Goal: Task Accomplishment & Management: Use online tool/utility

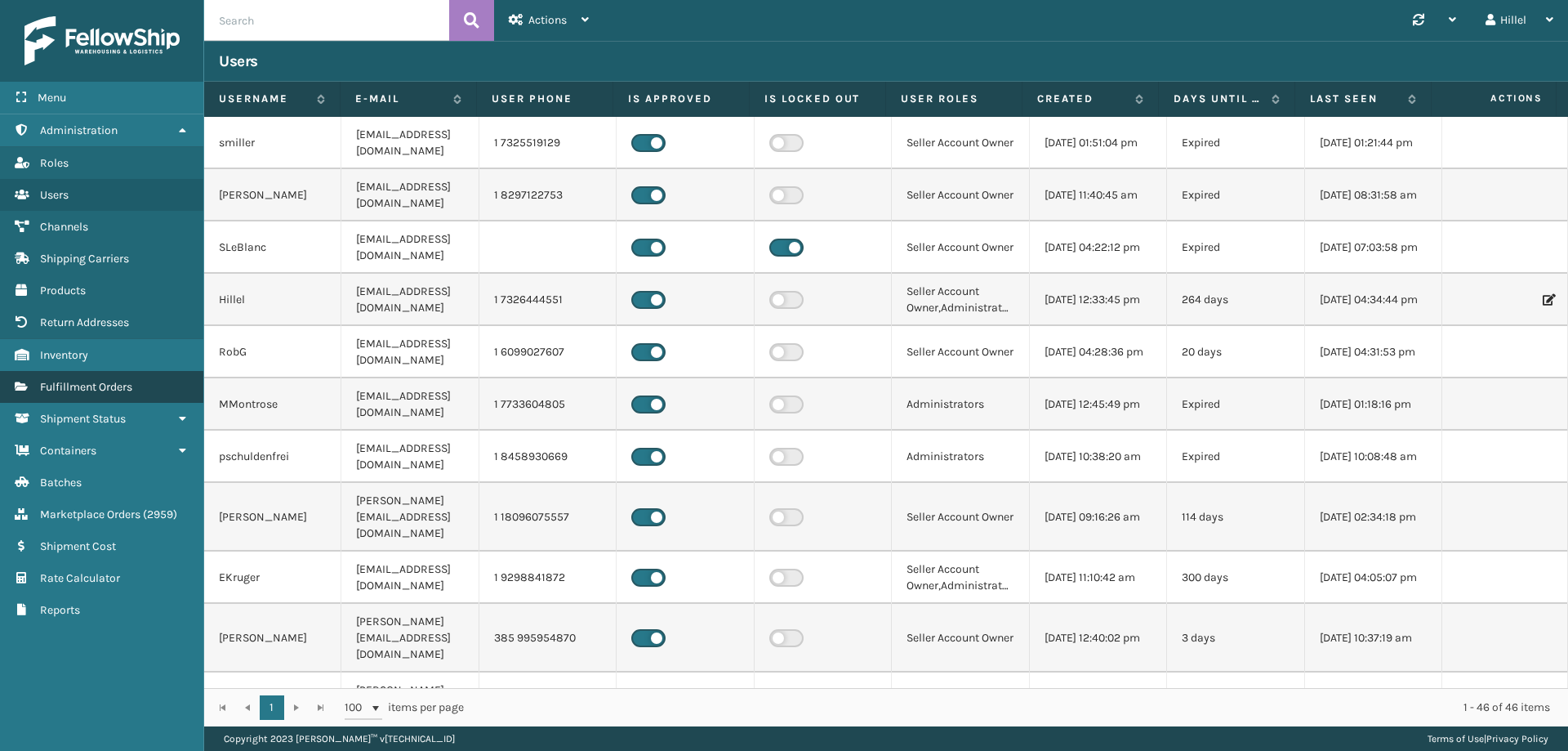
click at [160, 386] on link "Fulfillment Orders" at bounding box center [101, 387] width 204 height 32
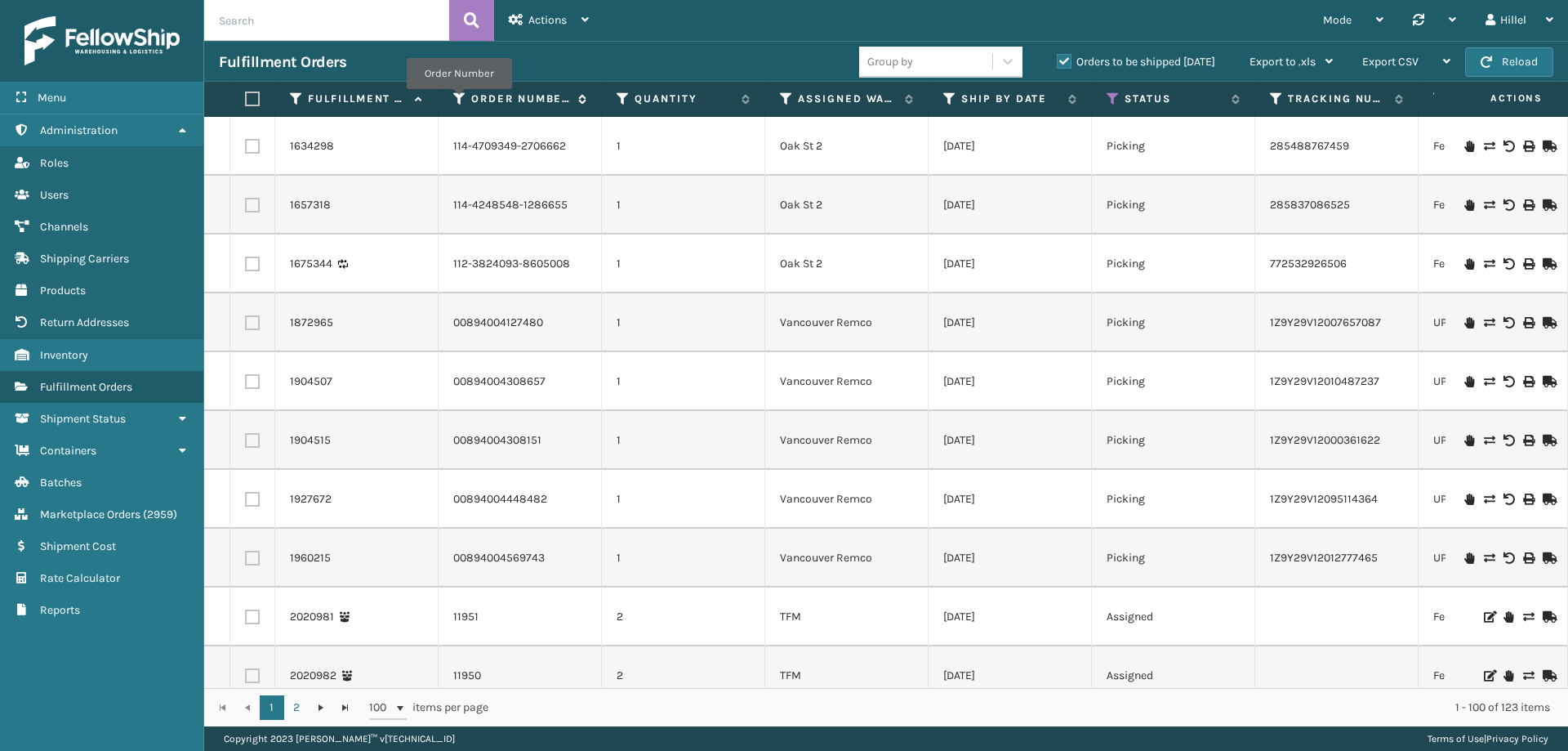
click at [459, 101] on icon at bounding box center [459, 99] width 13 height 15
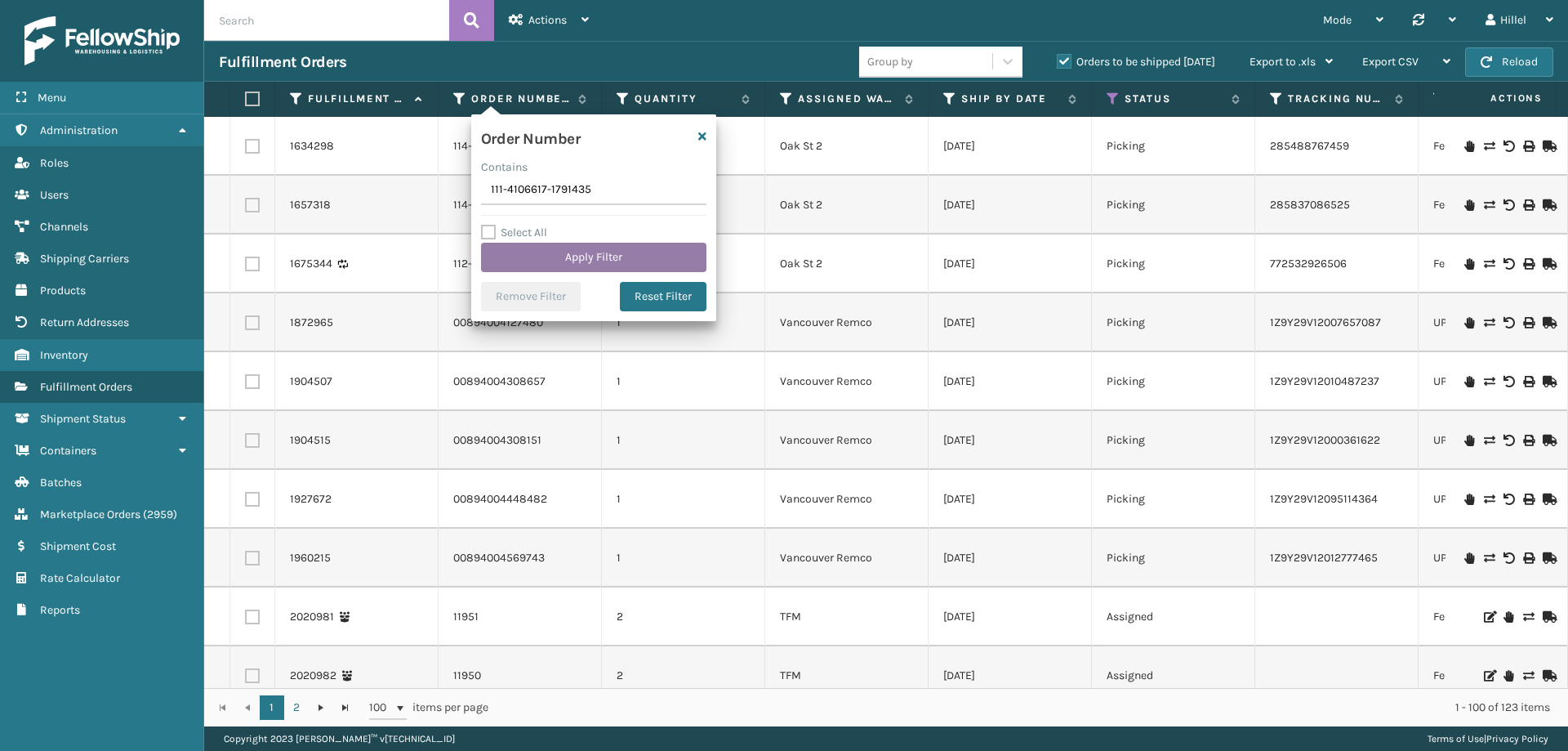
type input "111-4106617-1791435"
click at [567, 256] on button "Apply Filter" at bounding box center [593, 258] width 226 height 29
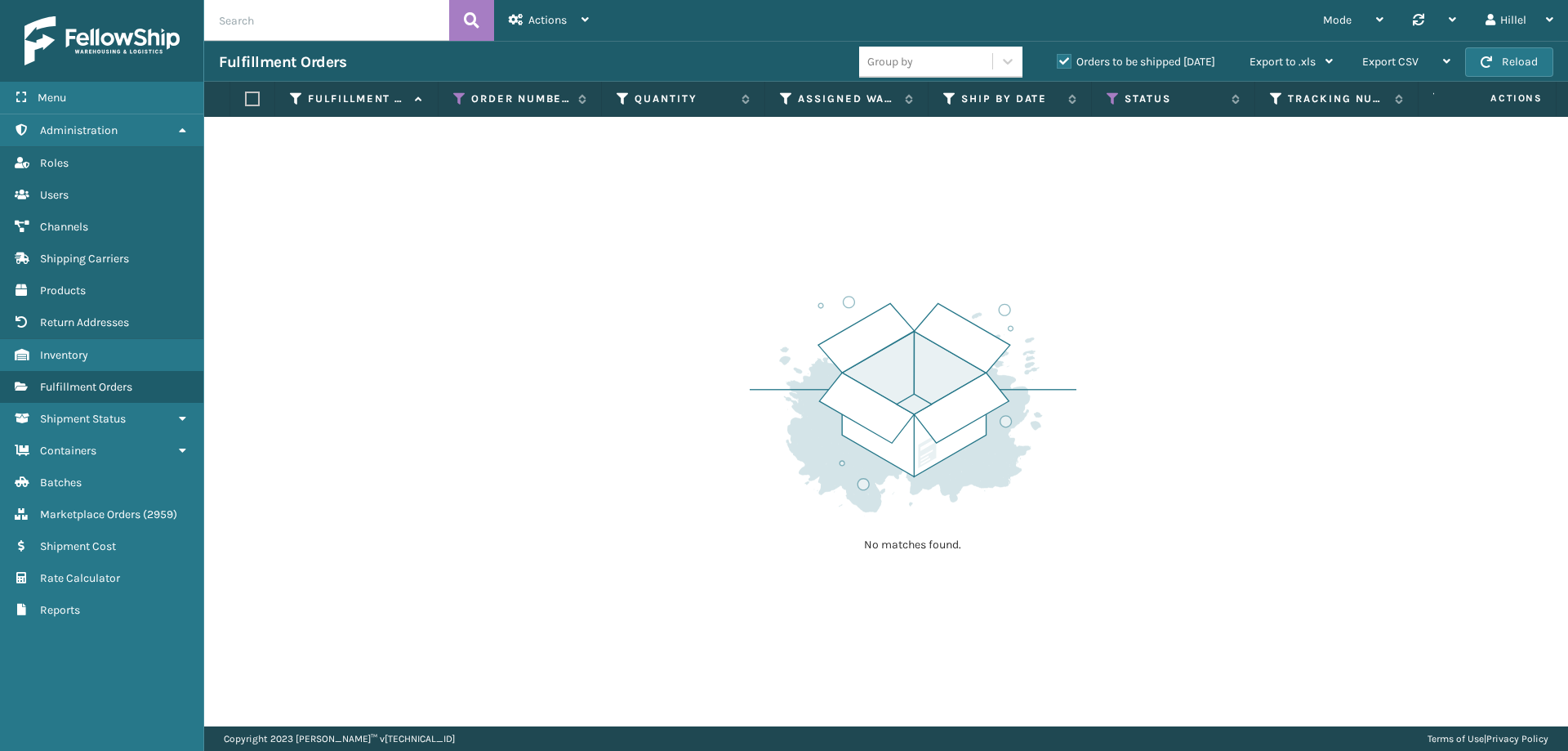
click at [1067, 62] on label "Orders to be shipped [DATE]" at bounding box center [1136, 62] width 159 height 14
click at [1058, 62] on input "Orders to be shipped [DATE]" at bounding box center [1057, 58] width 1 height 10
click at [1112, 98] on icon at bounding box center [1113, 99] width 13 height 15
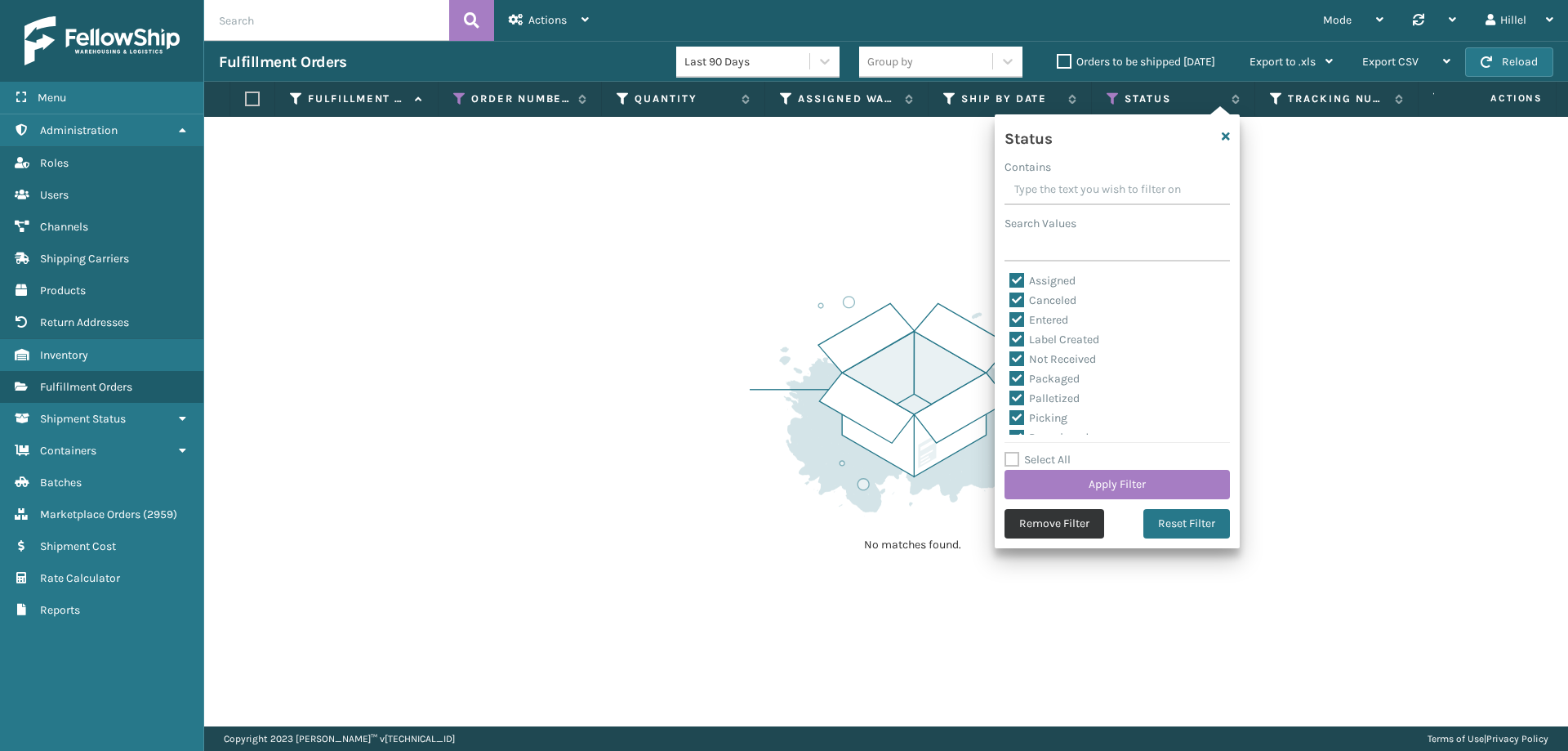
click at [1060, 510] on button "Remove Filter" at bounding box center [1054, 524] width 100 height 29
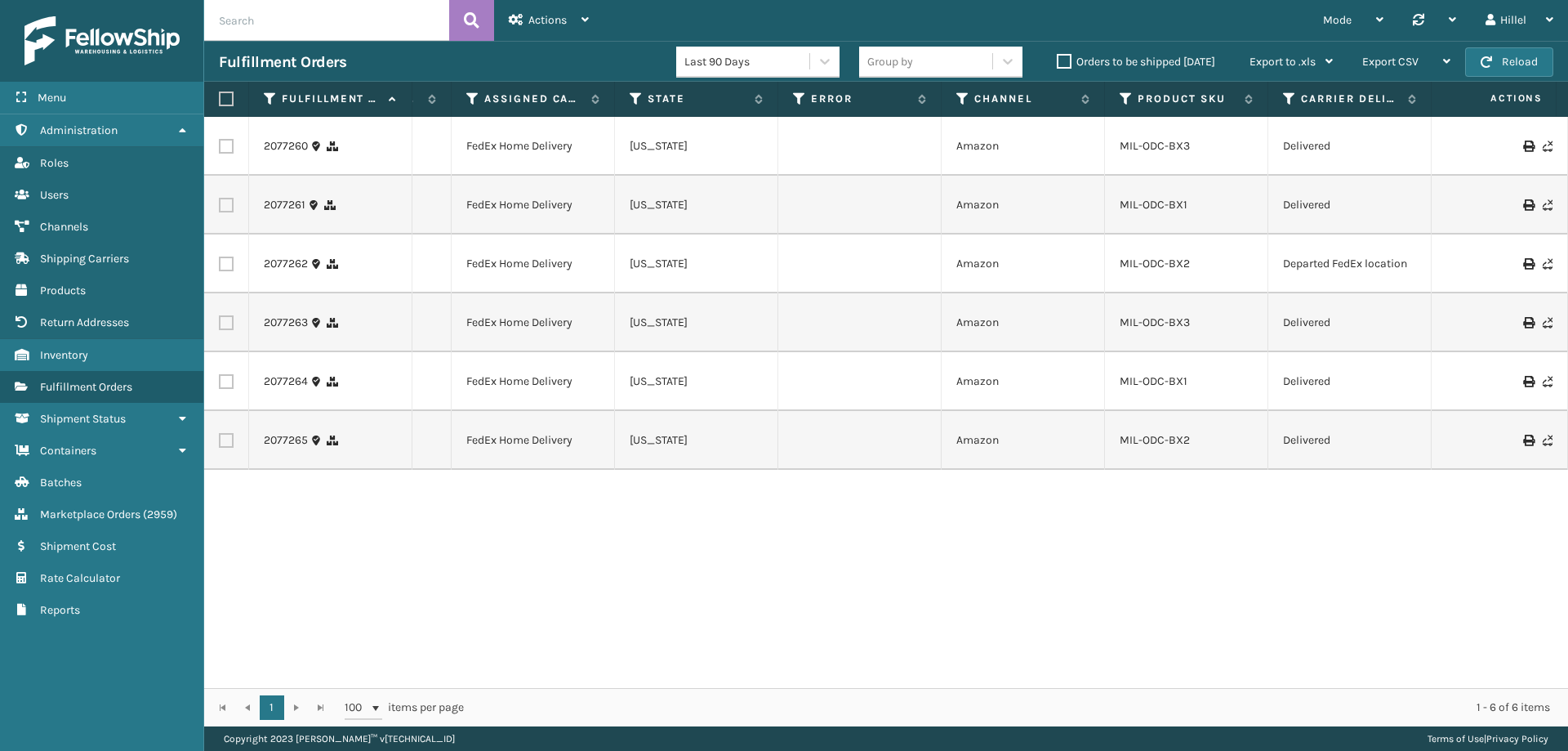
click at [928, 675] on div "2077260 111-4106617-1791435 1 [GEOGRAPHIC_DATA] (Peak Logistics) [DATE] Exit Sc…" at bounding box center [886, 402] width 1364 height 571
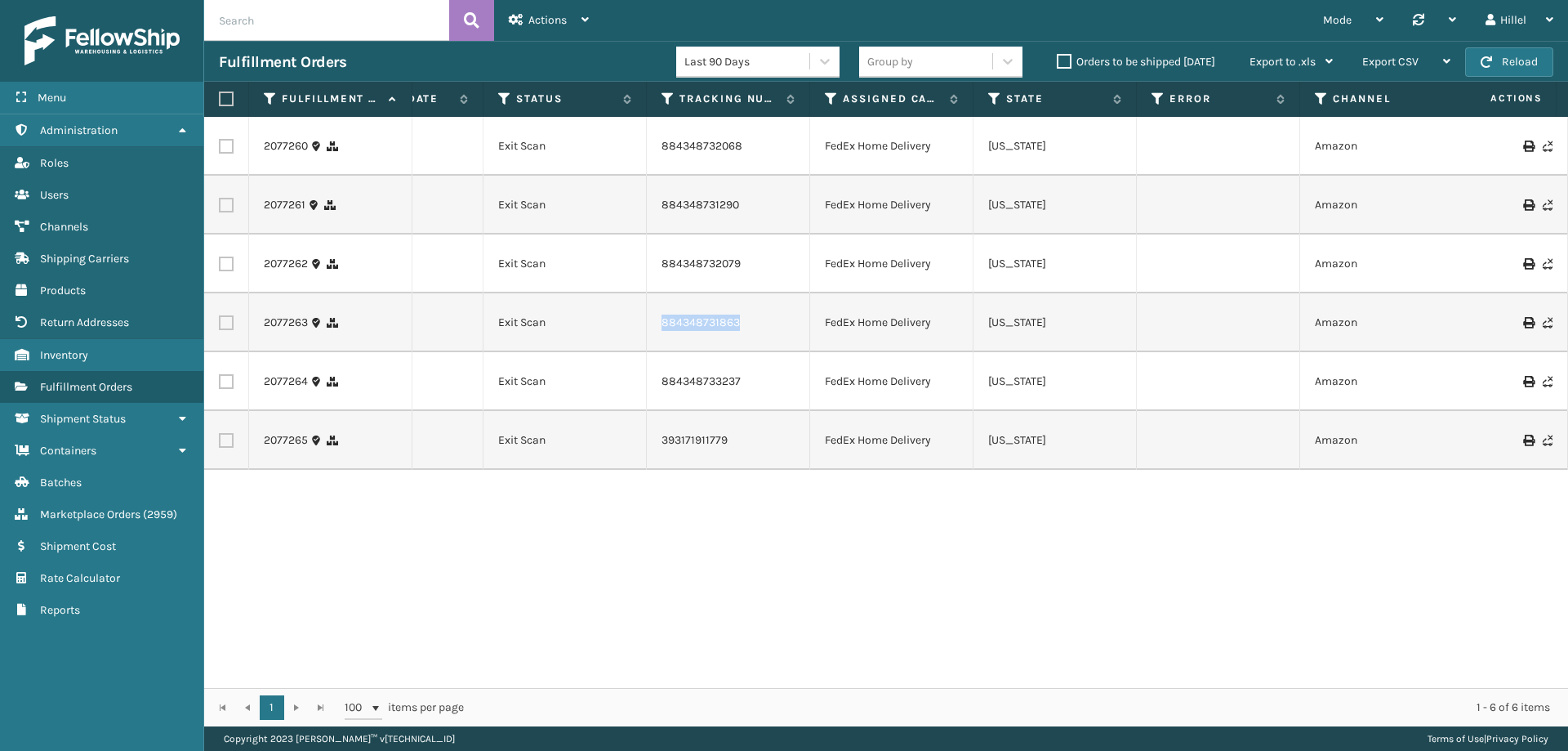
drag, startPoint x: 739, startPoint y: 326, endPoint x: 630, endPoint y: 325, distance: 109.0
click at [630, 325] on tr "2077263 111-4106617-1791435 1 [GEOGRAPHIC_DATA] (Peak Logistics) [DATE] Exit Sc…" at bounding box center [1048, 322] width 2906 height 58
copy tr "884348731863"
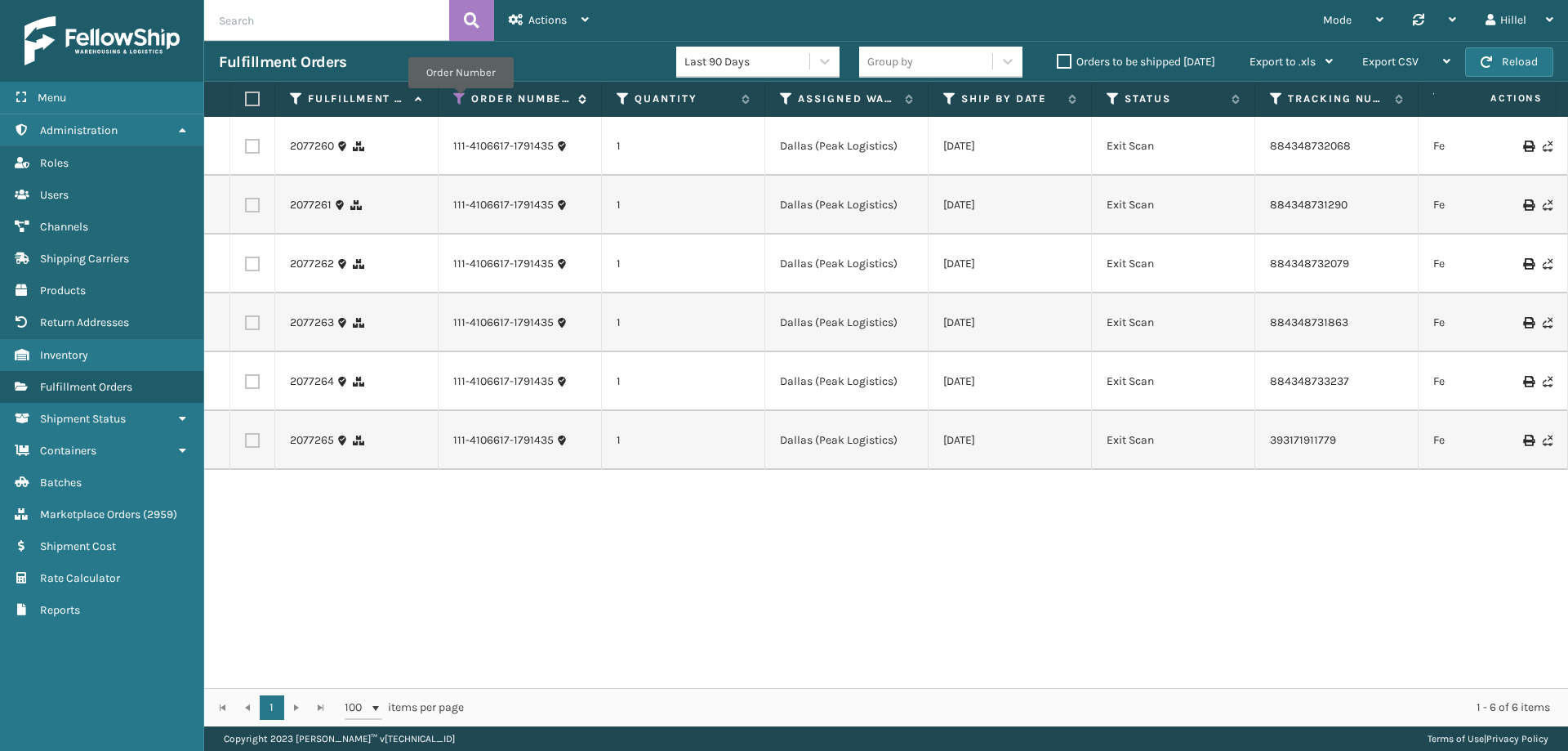
click at [461, 100] on icon at bounding box center [459, 99] width 13 height 15
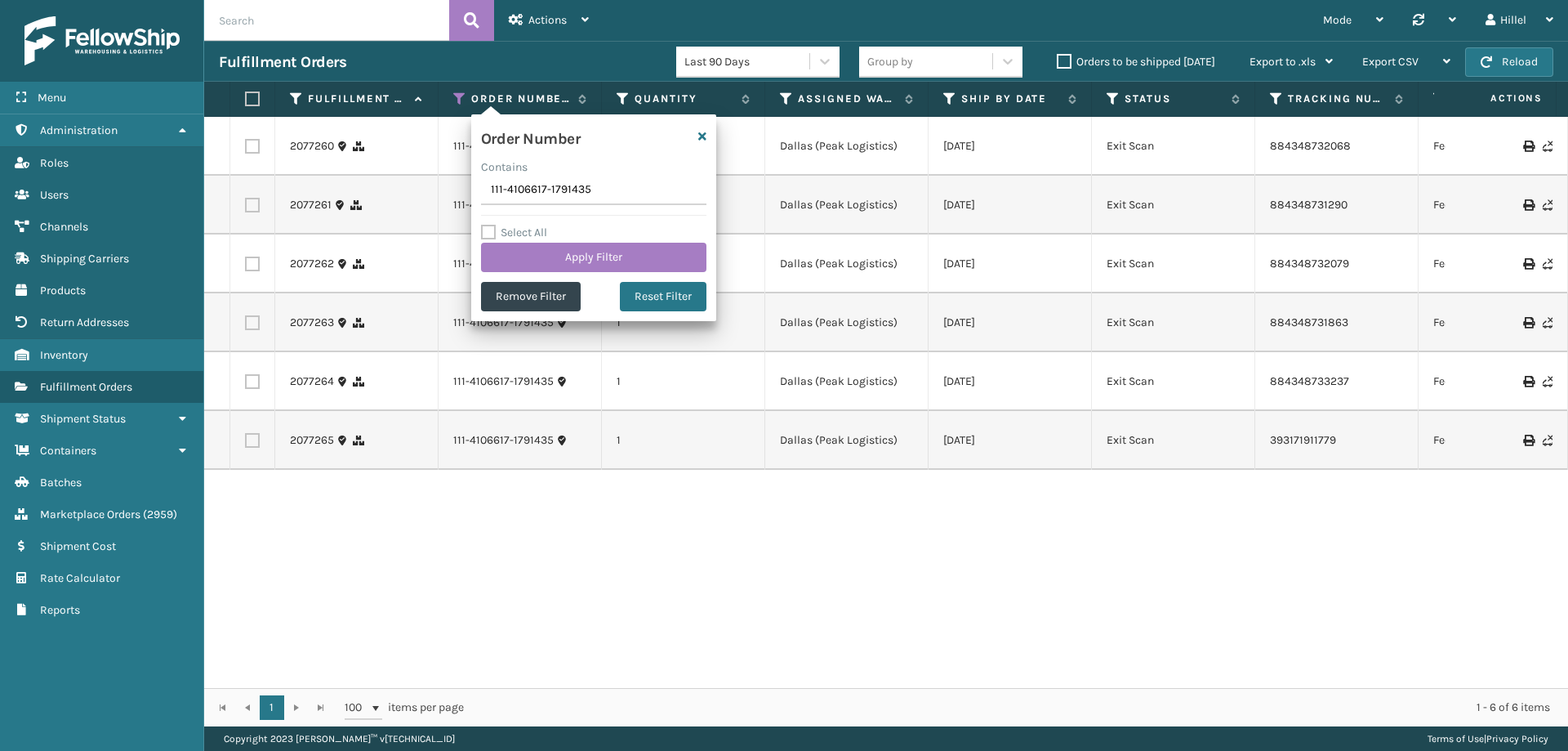
drag, startPoint x: 606, startPoint y: 186, endPoint x: 430, endPoint y: 200, distance: 176.6
click at [396, 192] on section "Fulfillment Orders Last 90 Days Group by Orders to be shipped [DATE] Export to …" at bounding box center [886, 384] width 1364 height 686
type input "112-1230312-1628225"
click at [611, 243] on button "Apply Filter" at bounding box center [593, 258] width 226 height 29
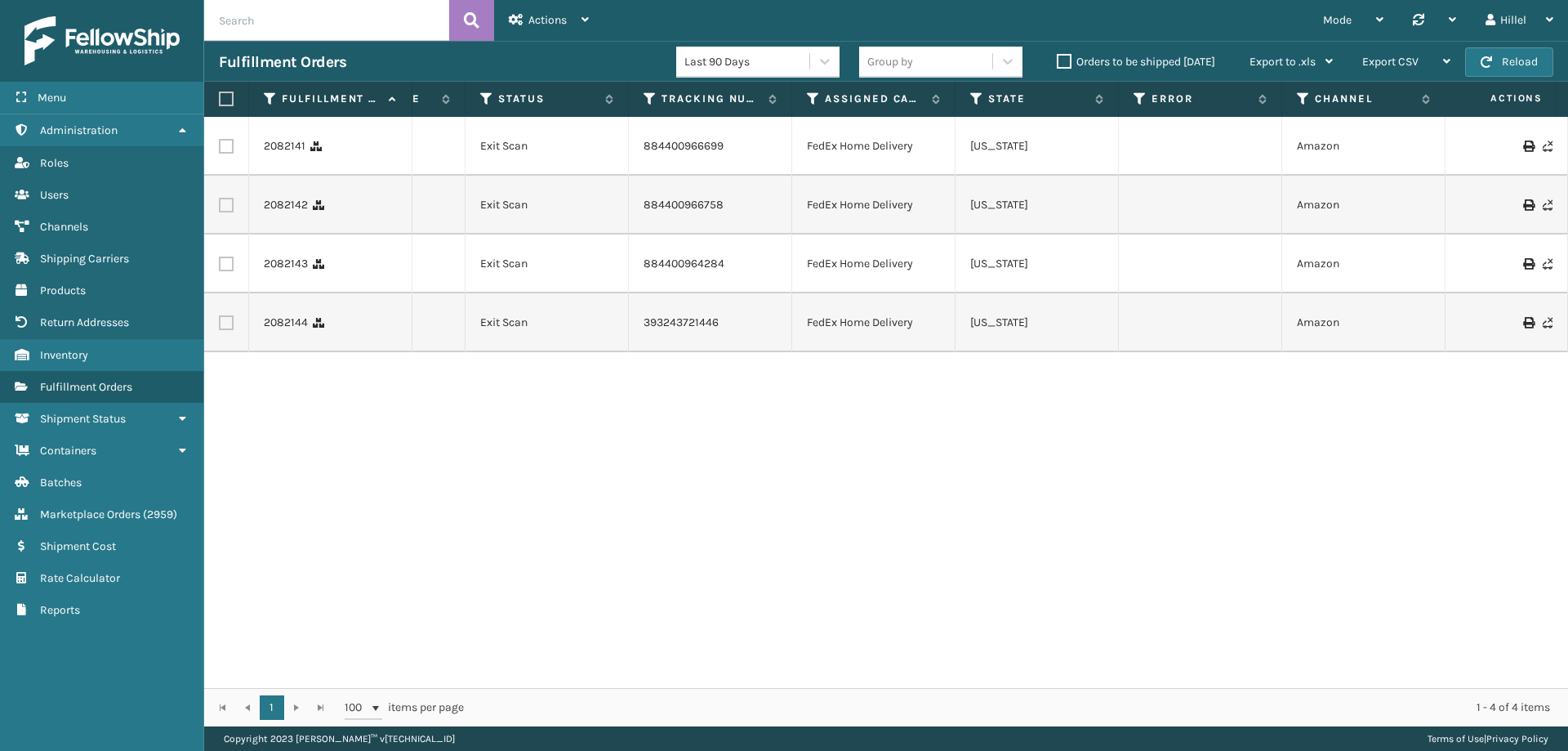
scroll to position [0, 621]
drag, startPoint x: 749, startPoint y: 263, endPoint x: 626, endPoint y: 264, distance: 123.0
click at [626, 264] on tr "2082143 112-1230312-1628225 1 Fellowship - East [DATE] Exit Scan 884400964284 F…" at bounding box center [1036, 264] width 2906 height 58
copy tr "884400964284"
click at [541, 18] on span "Actions" at bounding box center [547, 20] width 39 height 14
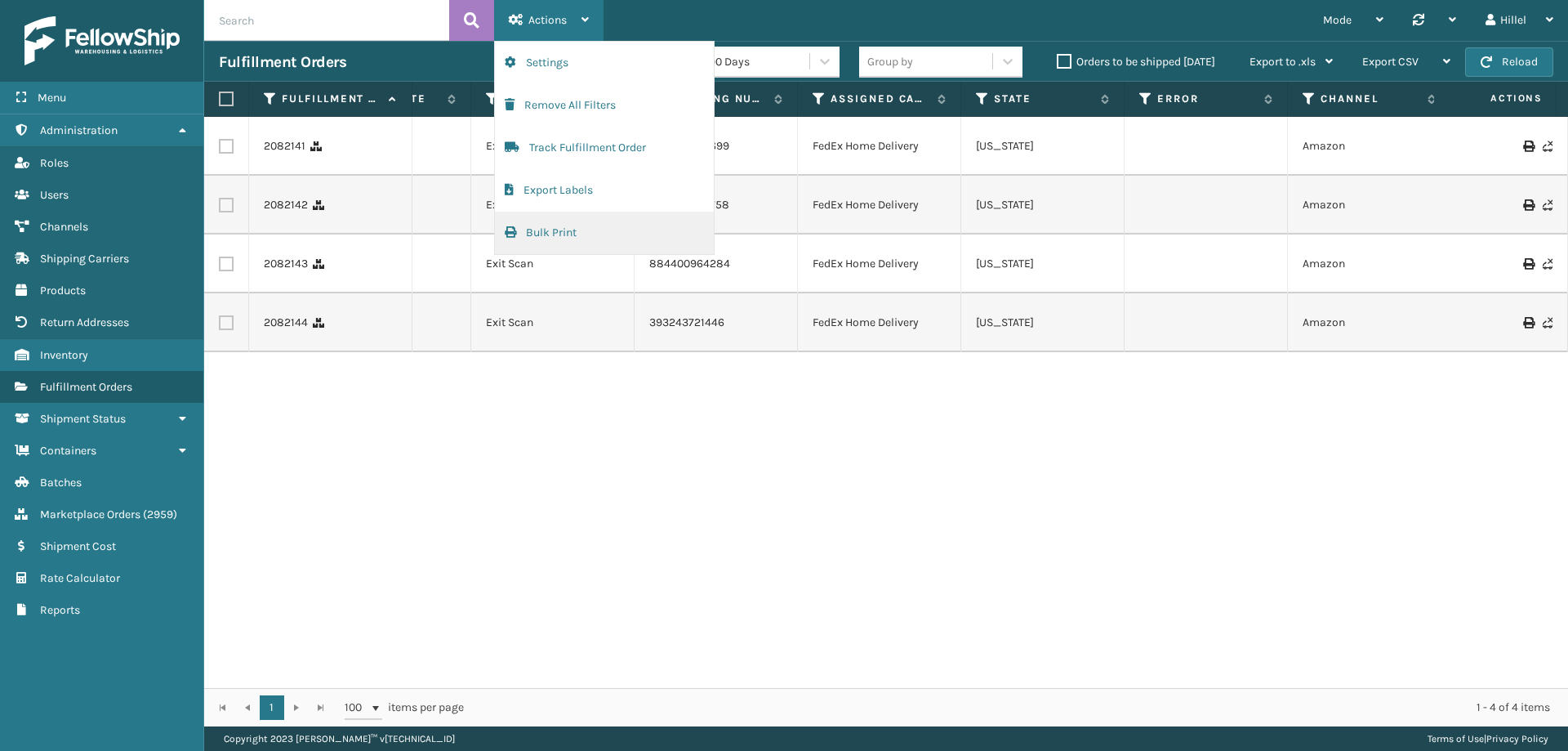
click at [581, 231] on button "Bulk Print" at bounding box center [604, 232] width 219 height 42
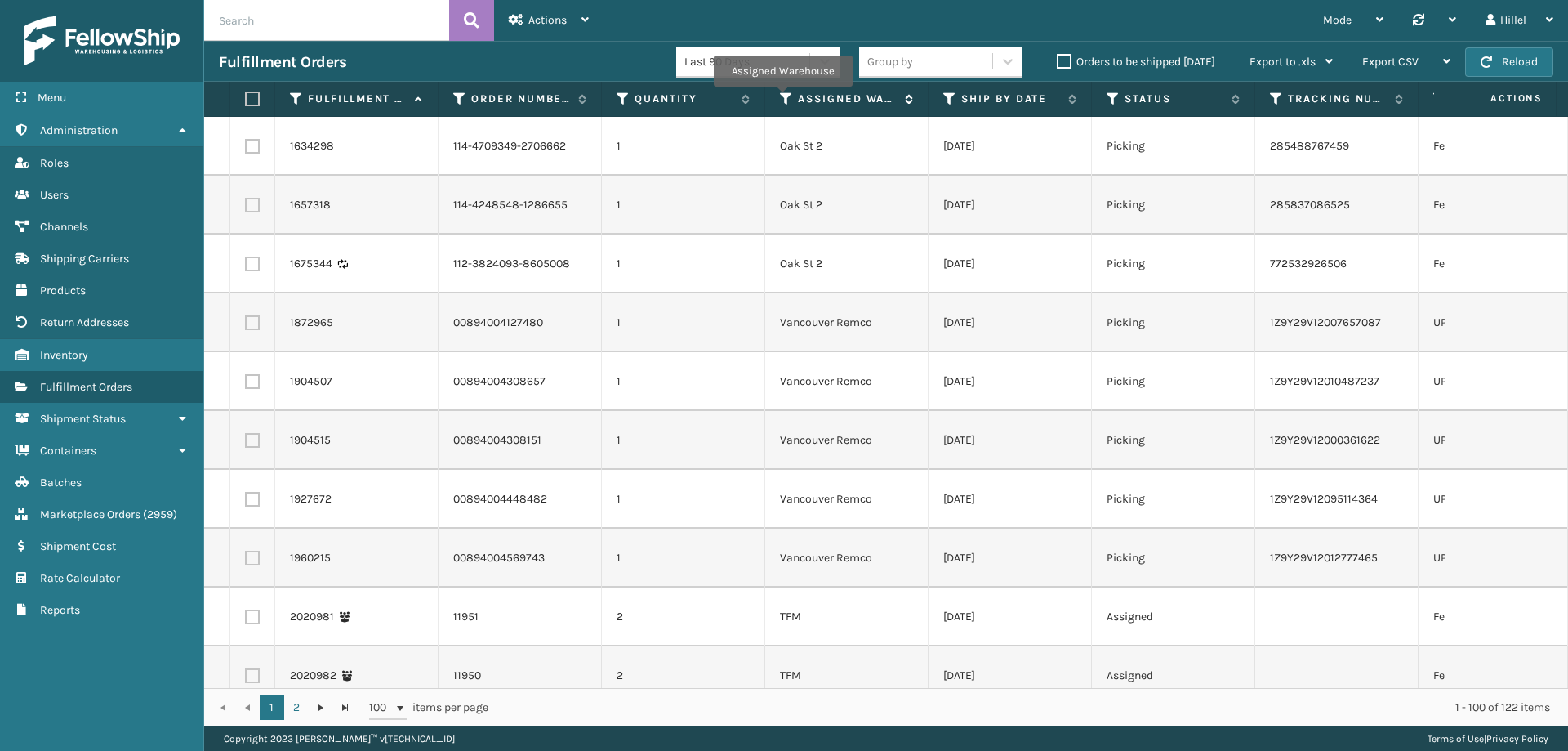
click at [787, 98] on icon at bounding box center [786, 99] width 13 height 15
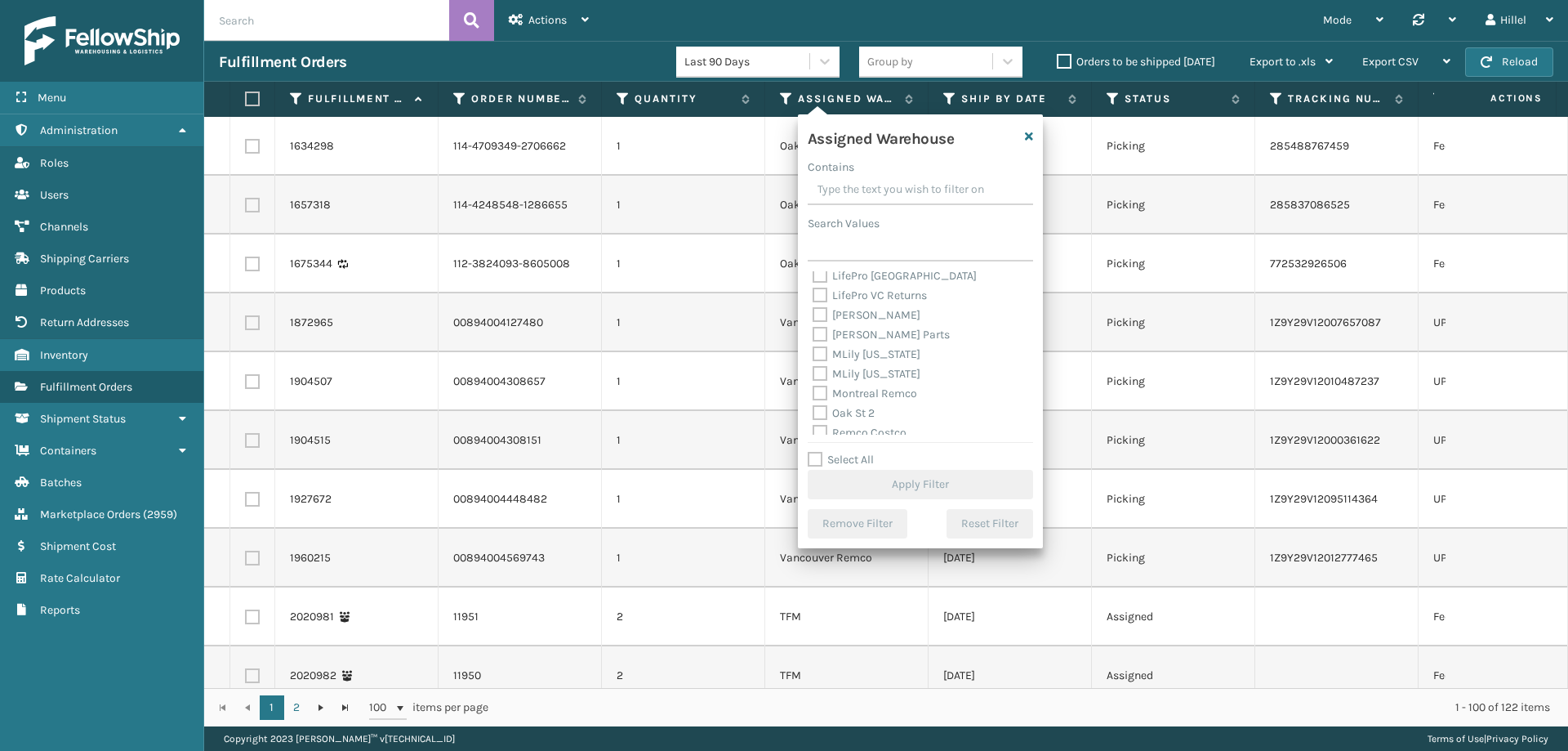
scroll to position [425, 0]
click at [863, 349] on label "Swarthmore" at bounding box center [854, 346] width 82 height 14
click at [813, 347] on input "Swarthmore" at bounding box center [812, 342] width 1 height 10
checkbox input "true"
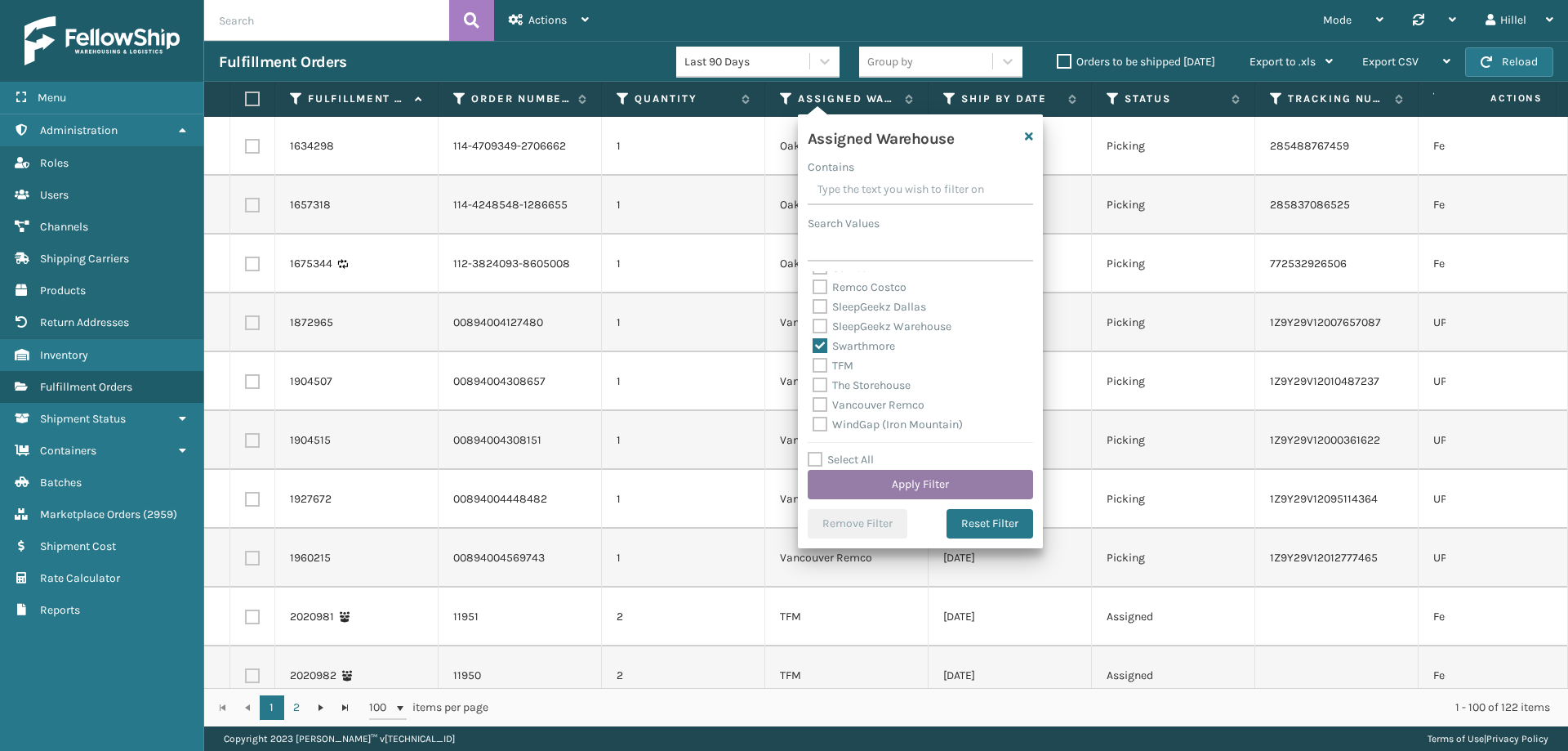
click at [922, 486] on button "Apply Filter" at bounding box center [921, 485] width 226 height 29
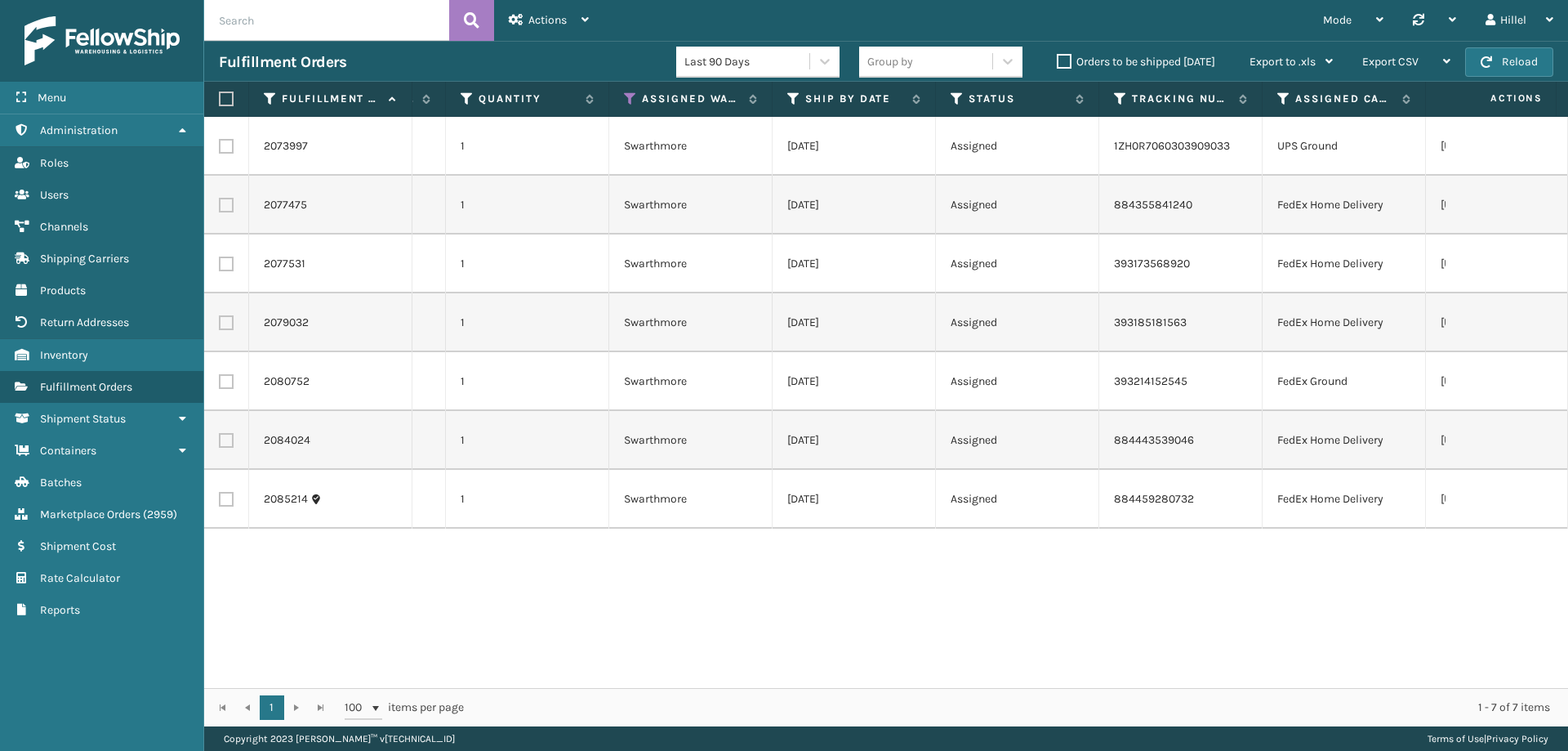
scroll to position [0, 0]
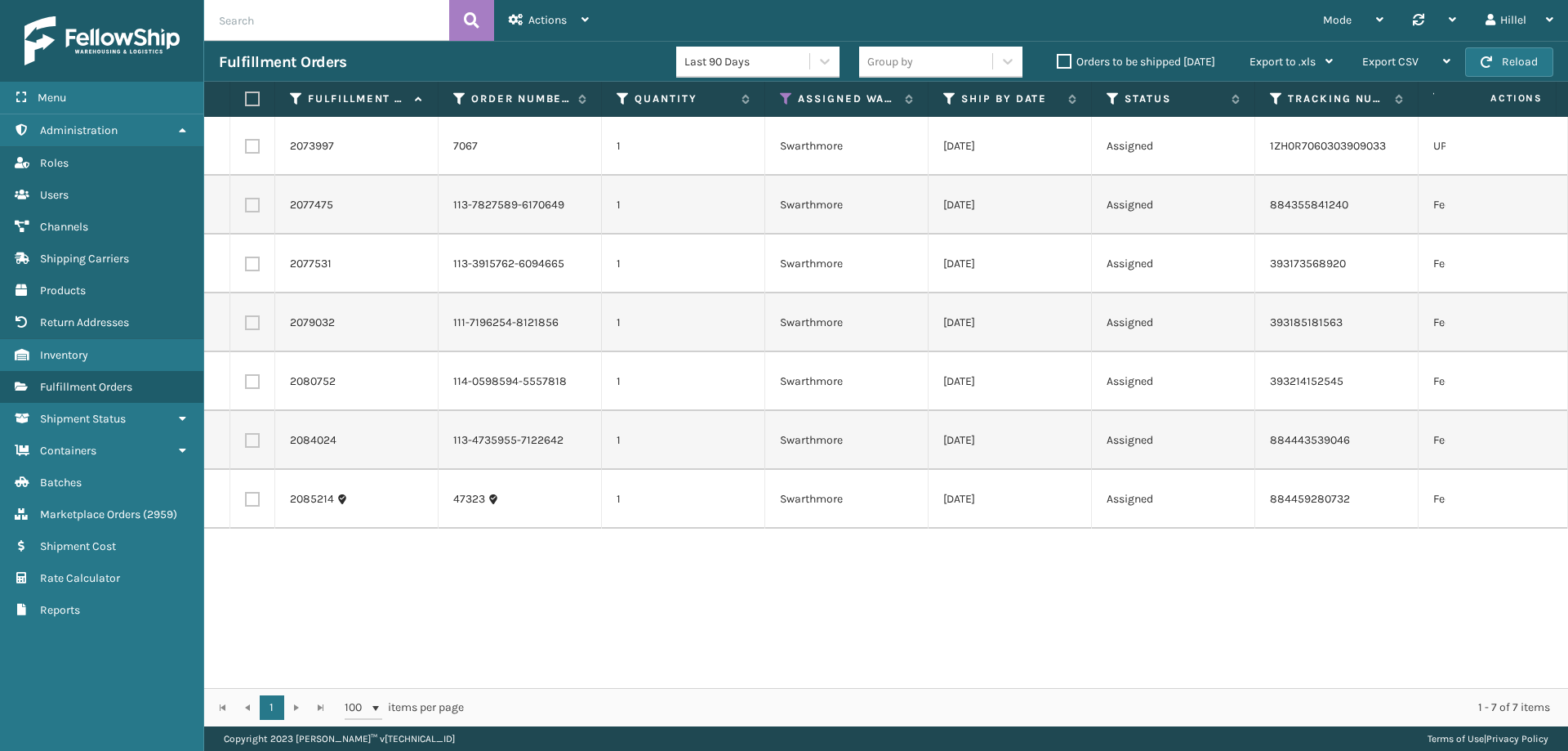
click at [254, 101] on label at bounding box center [249, 99] width 9 height 15
click at [246, 101] on input "checkbox" at bounding box center [245, 99] width 1 height 10
checkbox input "true"
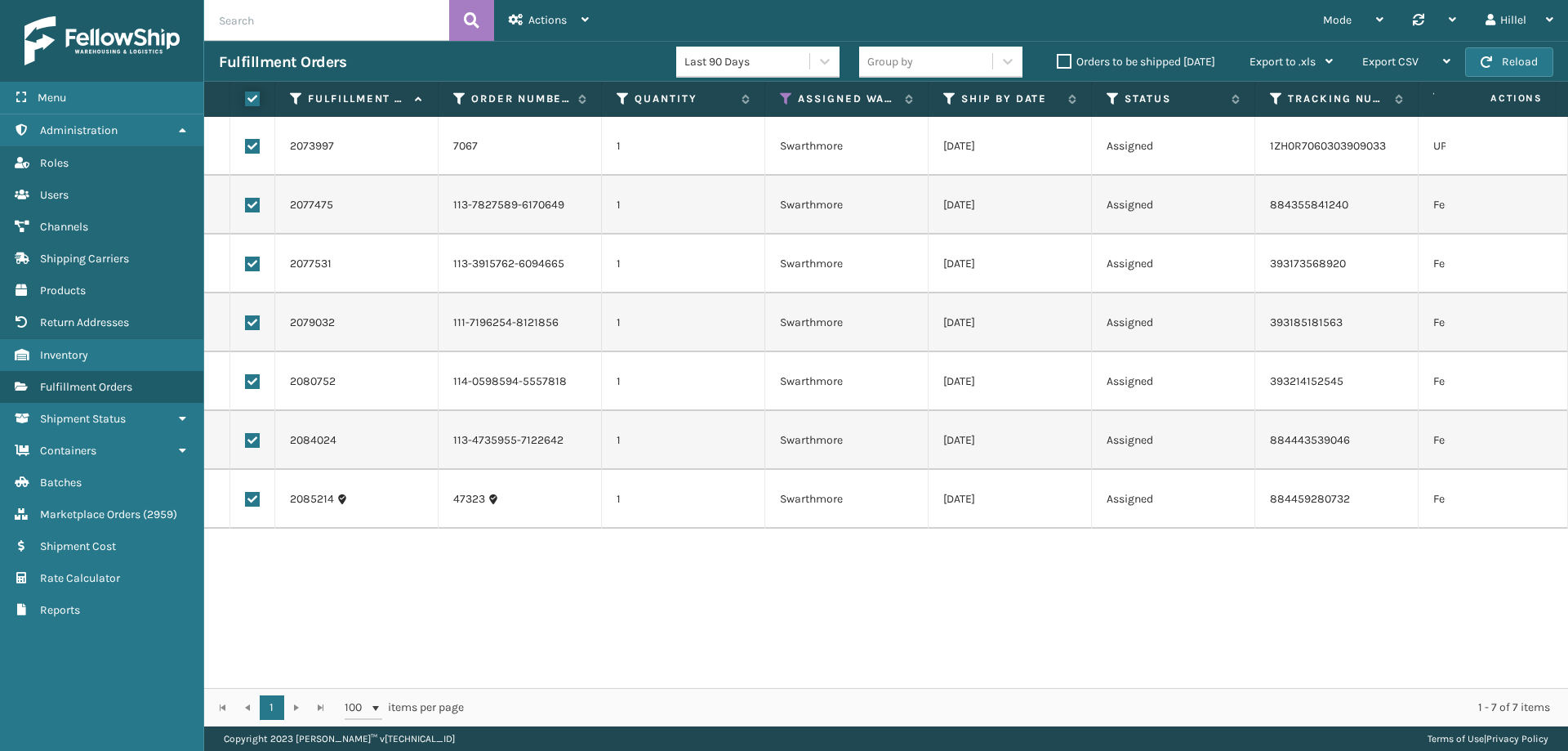
checkbox input "true"
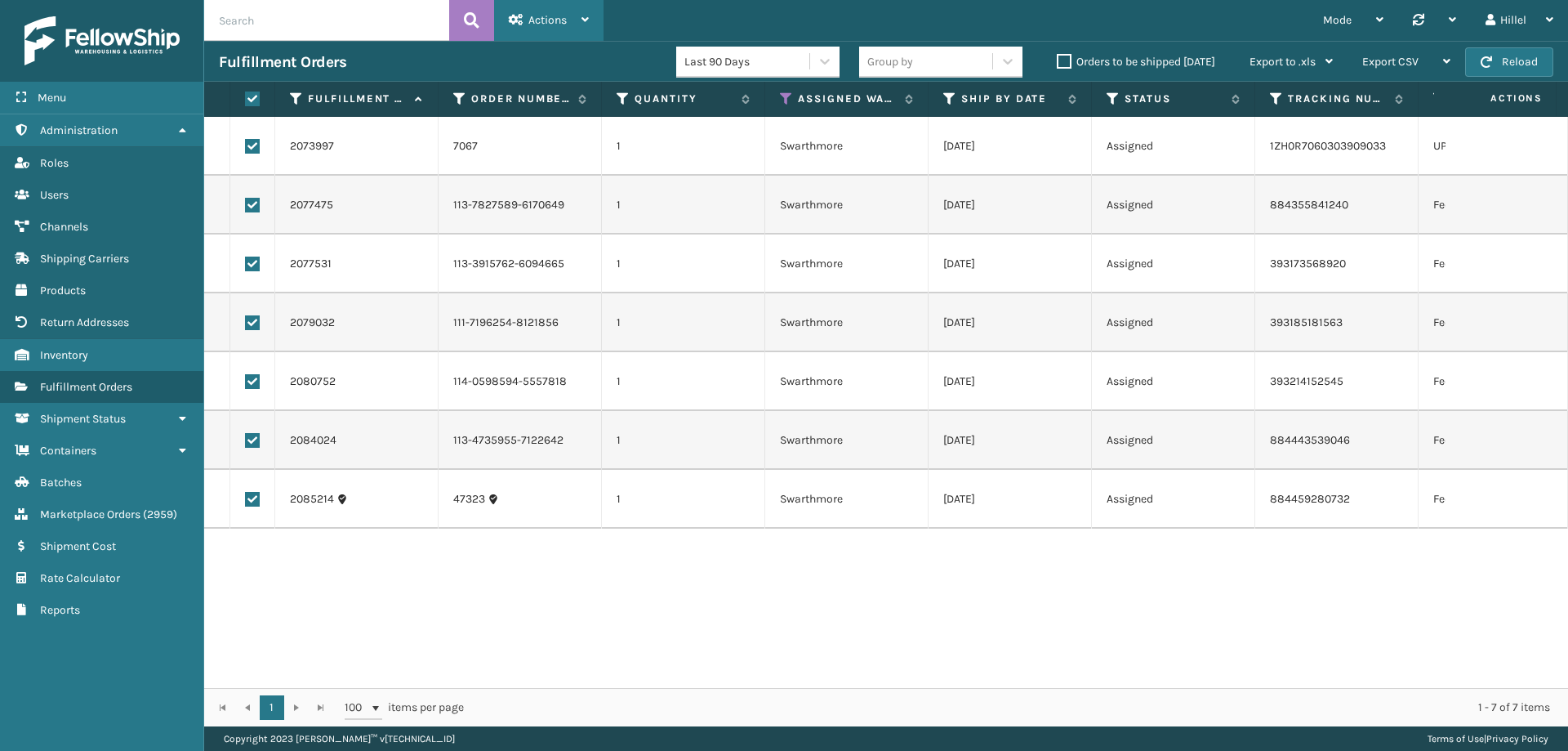
click at [560, 21] on span "Actions" at bounding box center [547, 20] width 39 height 14
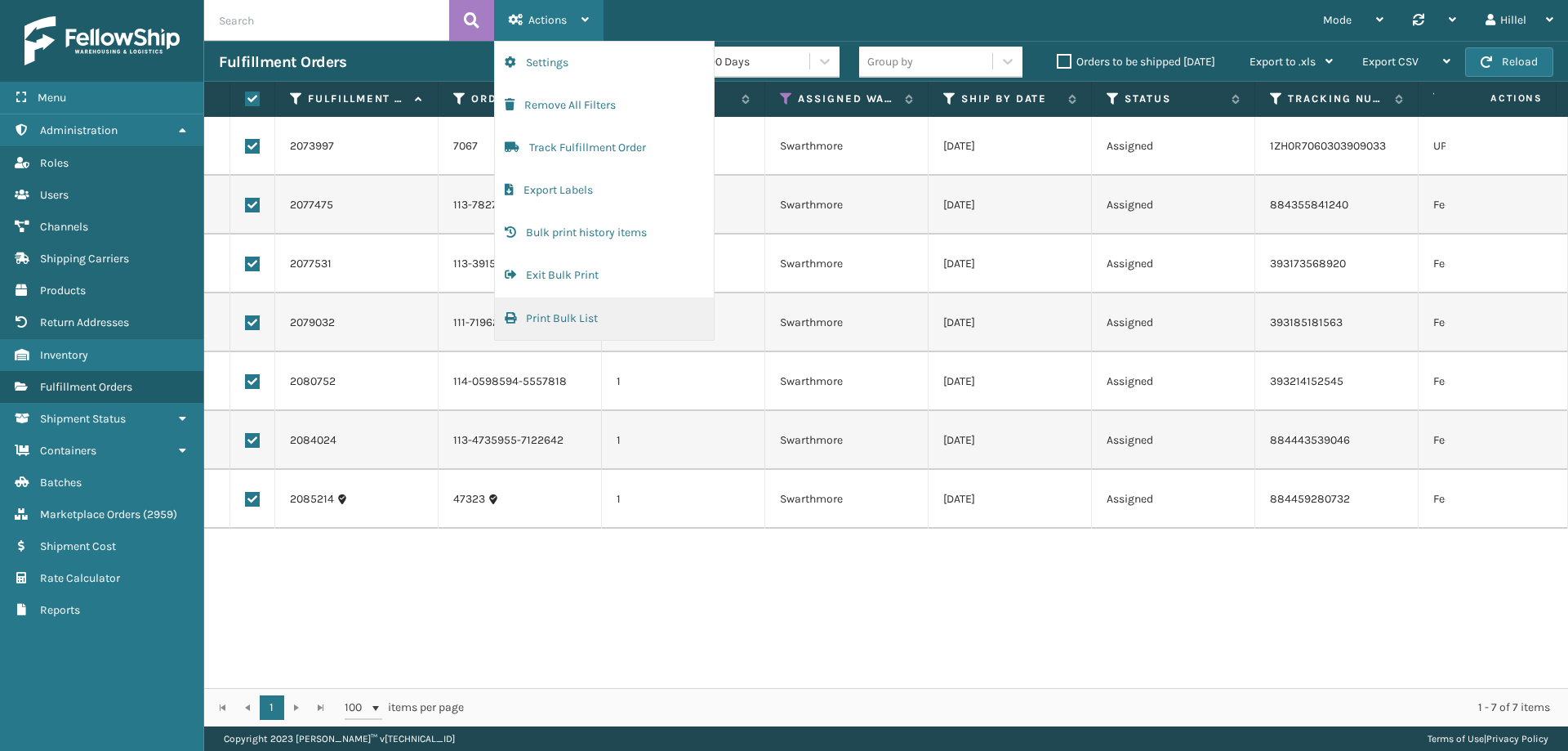
click at [587, 314] on button "Print Bulk List" at bounding box center [604, 318] width 219 height 42
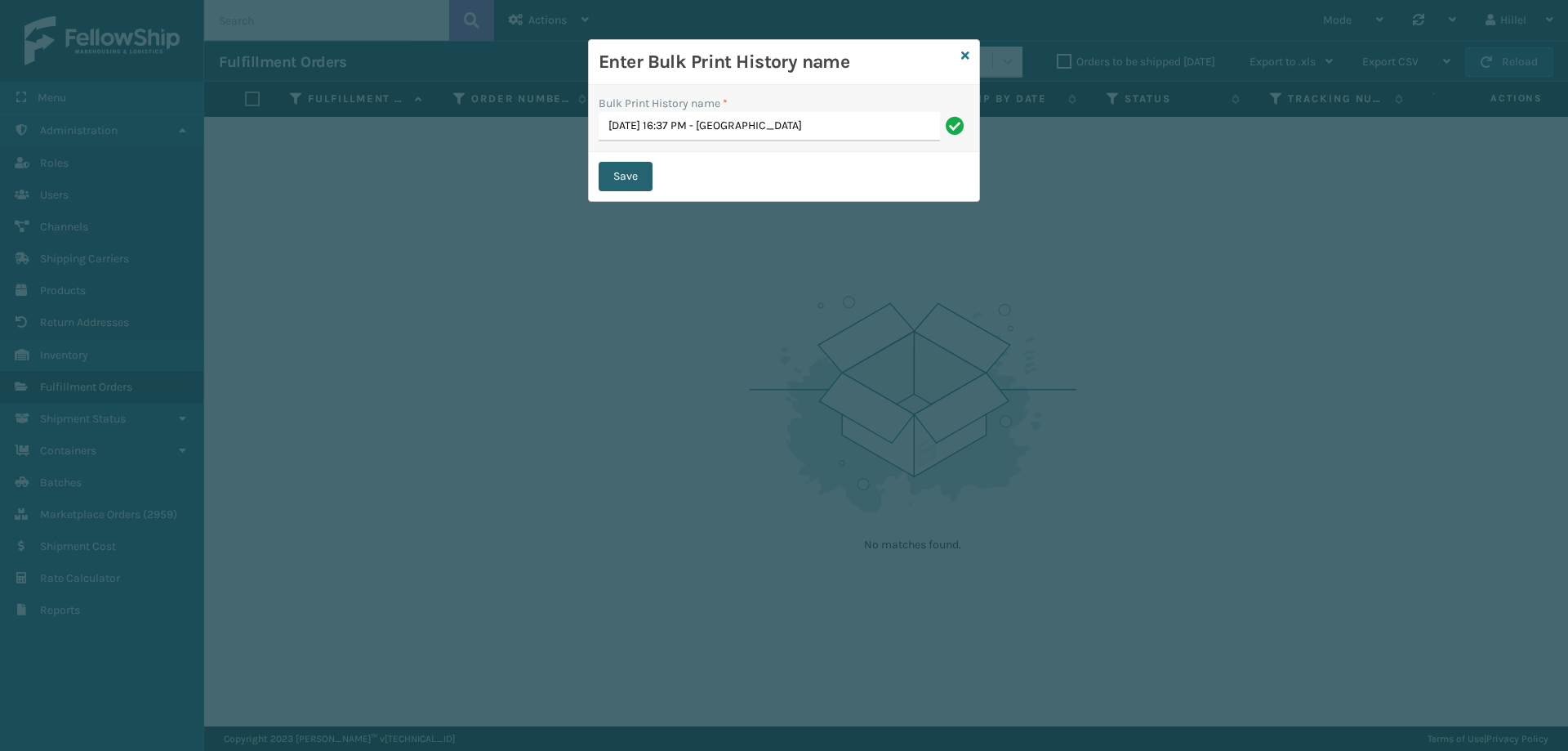
click at [650, 173] on button "Save" at bounding box center [625, 176] width 54 height 29
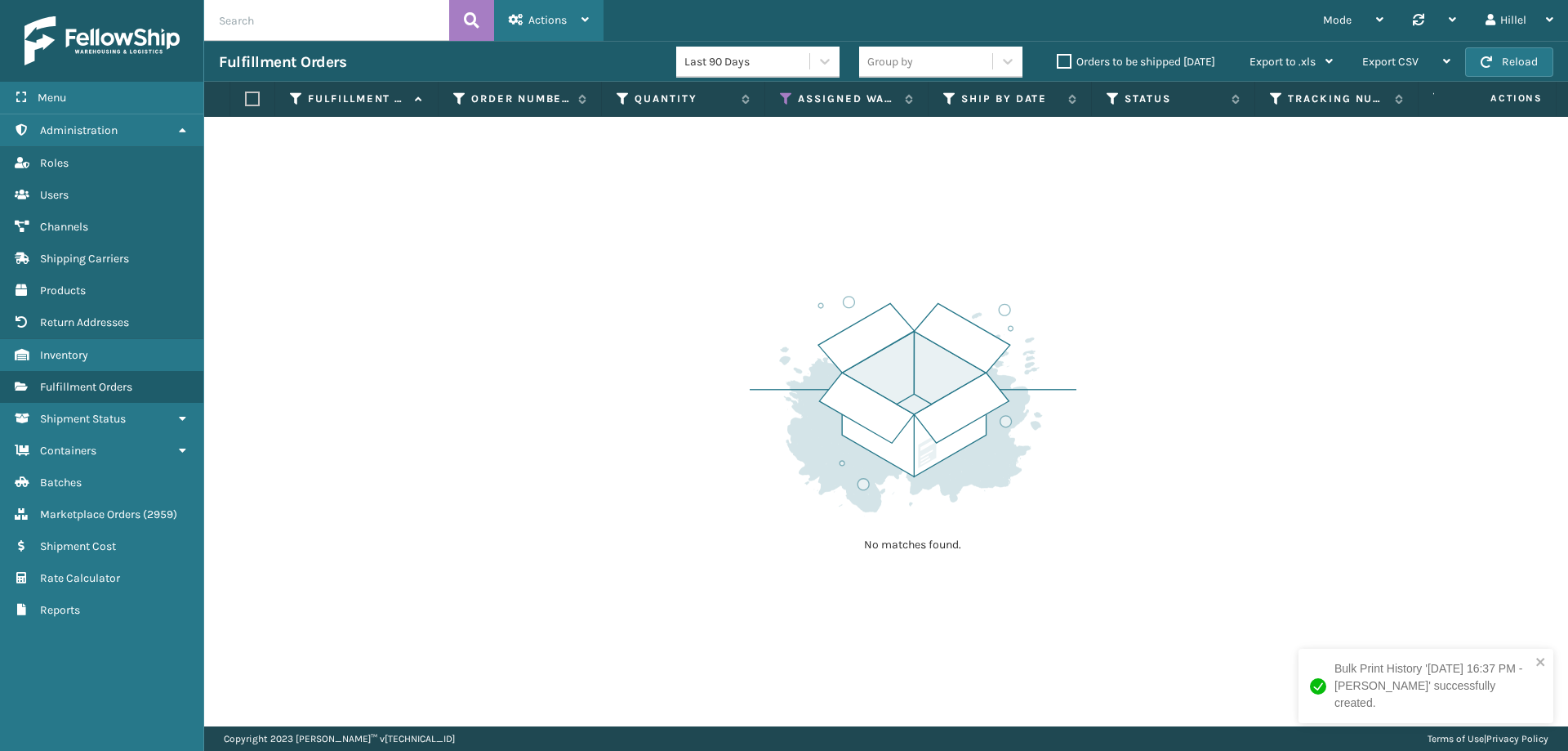
click at [562, 17] on span "Actions" at bounding box center [547, 20] width 39 height 14
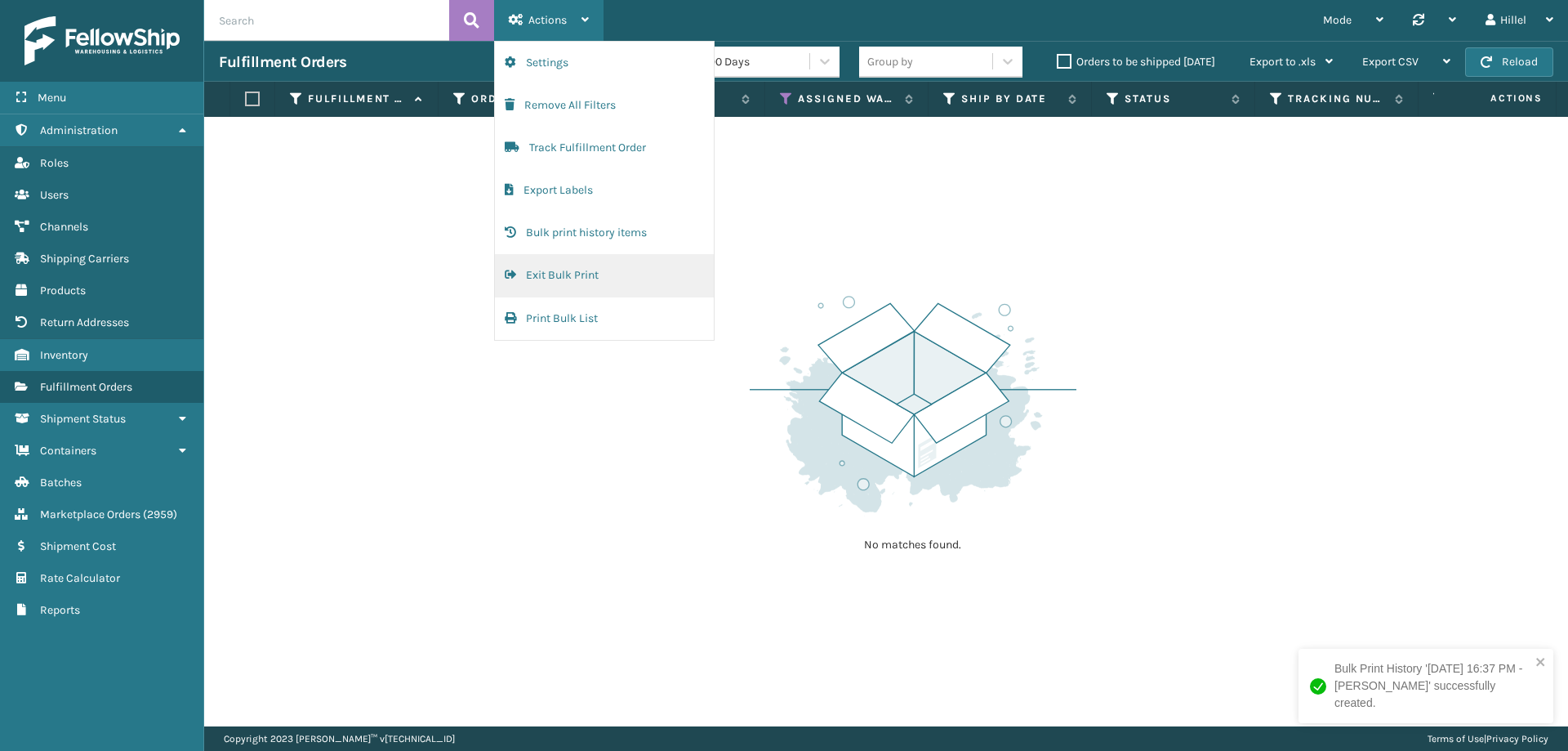
click at [583, 274] on button "Exit Bulk Print" at bounding box center [604, 275] width 219 height 42
